Goal: Task Accomplishment & Management: Use online tool/utility

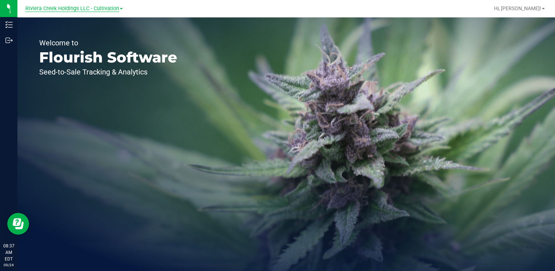
click at [118, 11] on span "Riviera Creek Holdings LLC - Cultivation" at bounding box center [72, 8] width 94 height 7
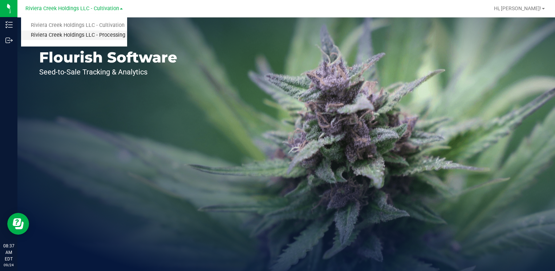
click at [115, 40] on link "Riviera Creek Holdings LLC - Processing" at bounding box center [74, 36] width 106 height 10
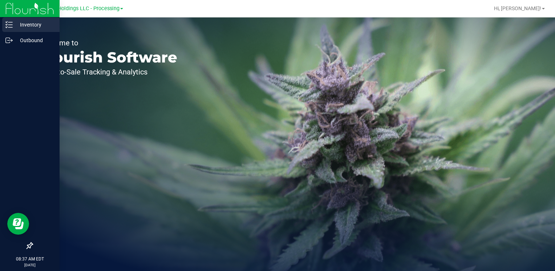
click at [38, 29] on p "Inventory" at bounding box center [35, 24] width 44 height 9
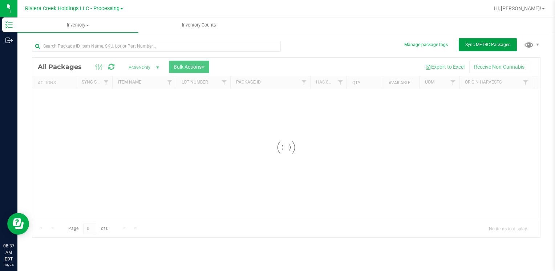
click at [503, 45] on div "Inventory All packages All inventory Waste log Create inventory Inventory Count…" at bounding box center [286, 144] width 538 height 254
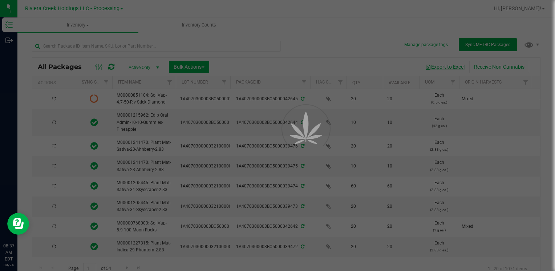
type input "[DATE]"
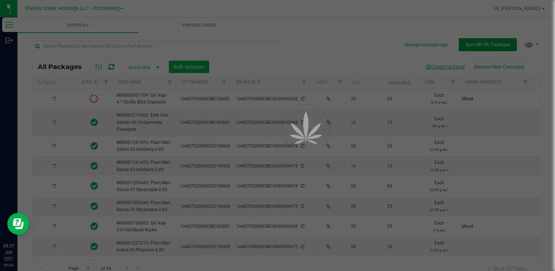
type input "[DATE]"
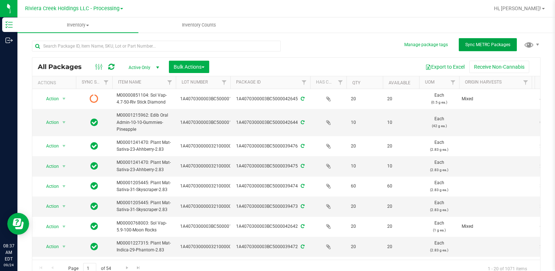
click at [476, 44] on span "Sync METRC Packages" at bounding box center [487, 44] width 45 height 5
